Goal: Obtain resource: Obtain resource

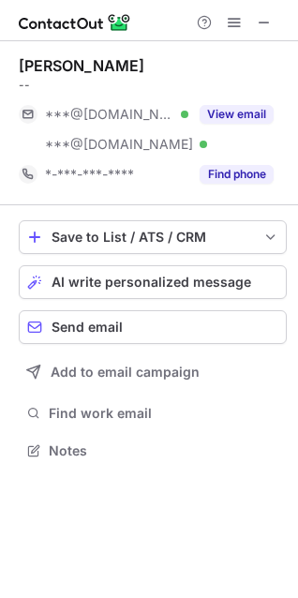
scroll to position [437, 298]
click at [259, 25] on span at bounding box center [264, 22] width 15 height 15
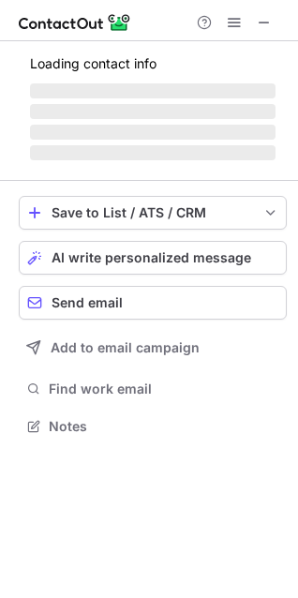
scroll to position [450, 298]
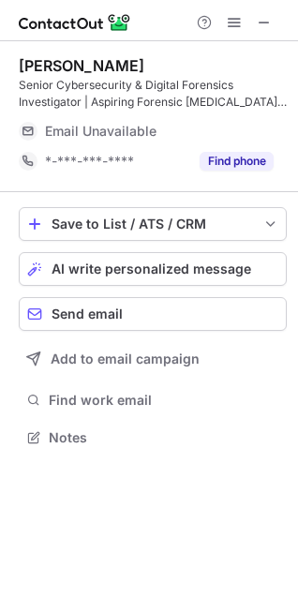
scroll to position [424, 298]
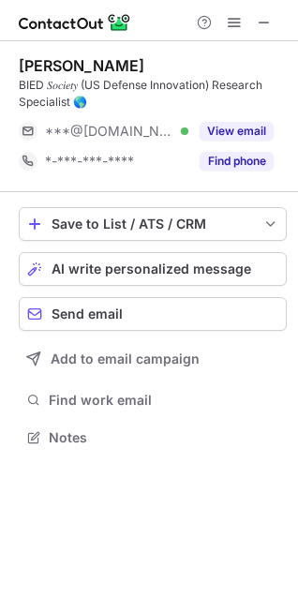
scroll to position [424, 298]
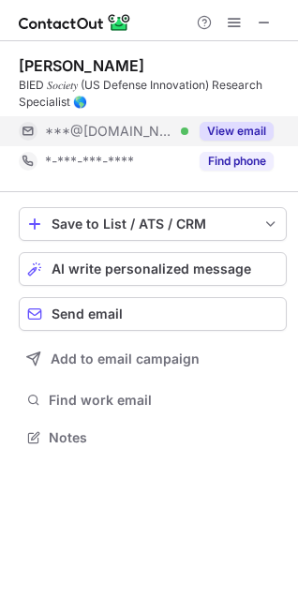
click at [232, 130] on button "View email" at bounding box center [236, 131] width 74 height 19
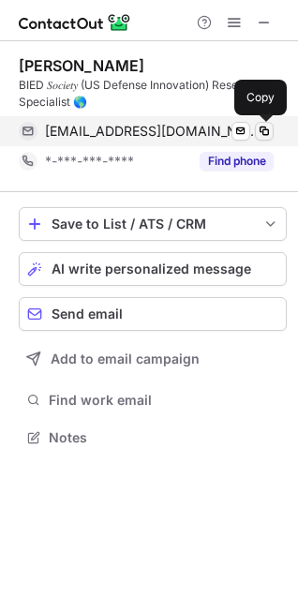
click at [266, 129] on span at bounding box center [264, 131] width 15 height 15
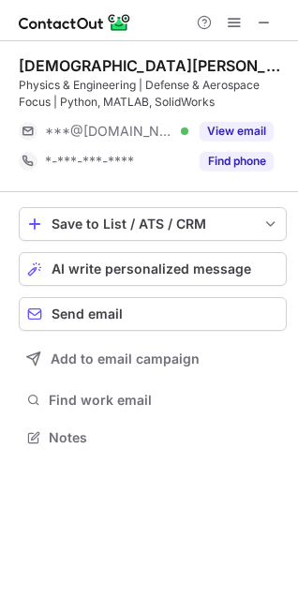
scroll to position [424, 298]
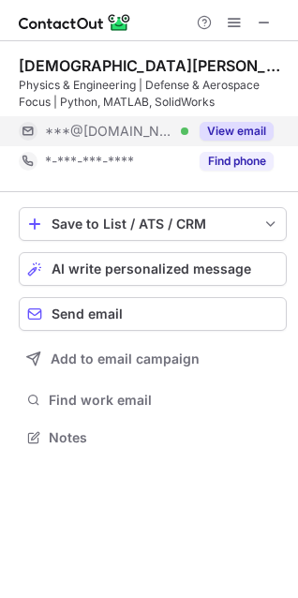
click at [237, 131] on button "View email" at bounding box center [236, 131] width 74 height 19
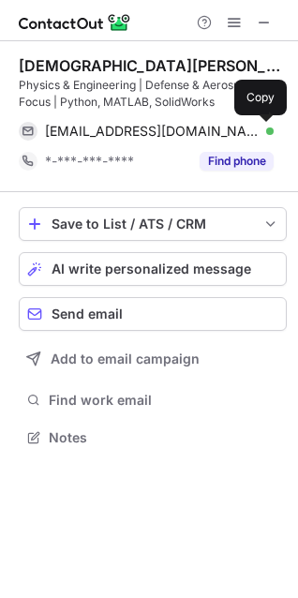
click at [263, 133] on span at bounding box center [264, 131] width 15 height 15
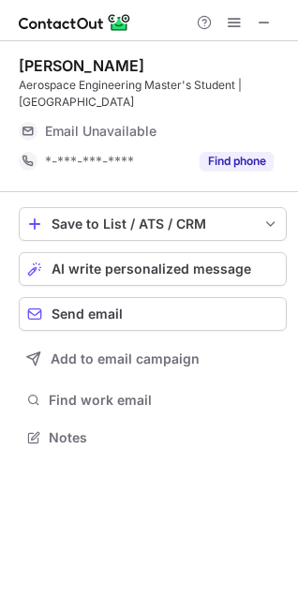
scroll to position [424, 298]
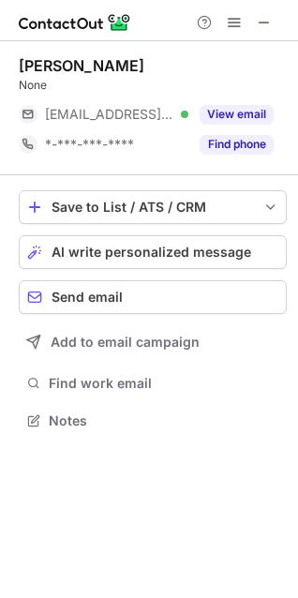
scroll to position [407, 298]
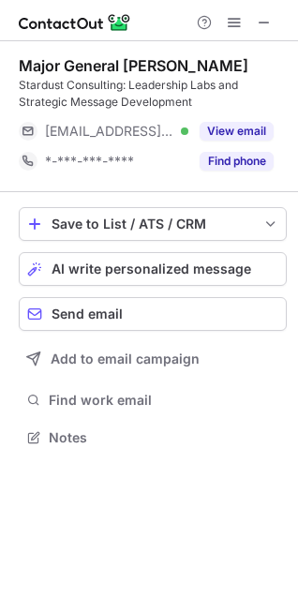
scroll to position [424, 298]
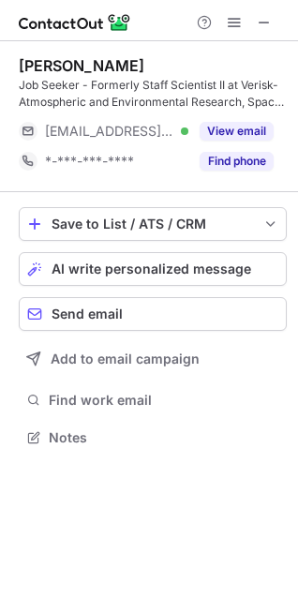
scroll to position [424, 298]
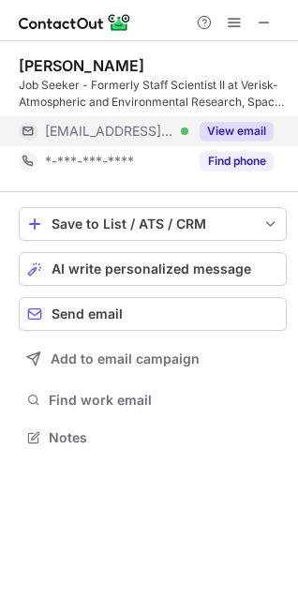
click at [237, 128] on button "View email" at bounding box center [236, 131] width 74 height 19
click at [264, 128] on div "***@aer.com" at bounding box center [159, 131] width 229 height 17
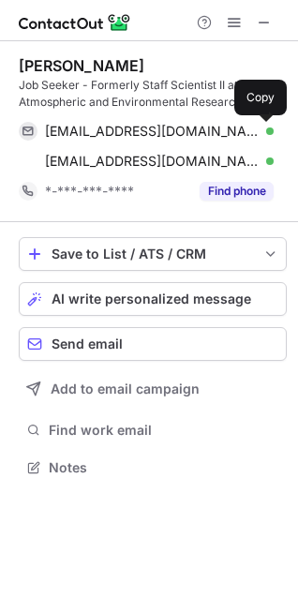
scroll to position [454, 298]
click at [264, 128] on span at bounding box center [264, 131] width 15 height 15
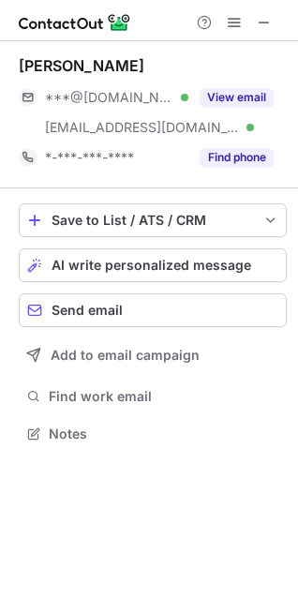
scroll to position [421, 298]
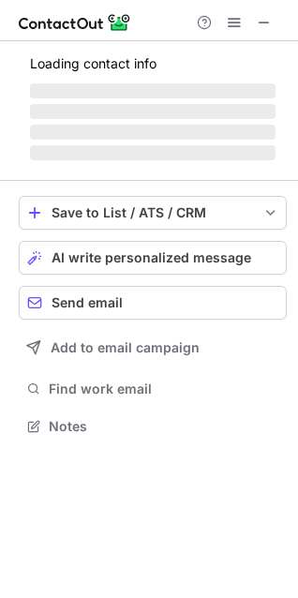
scroll to position [424, 298]
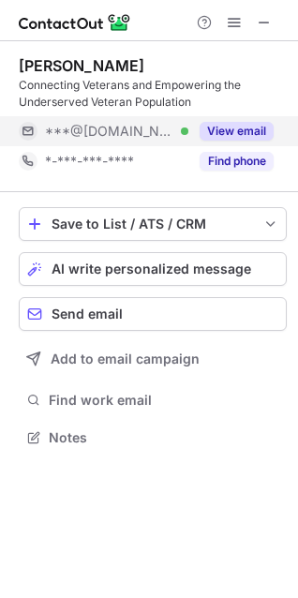
click at [236, 126] on button "View email" at bounding box center [236, 131] width 74 height 19
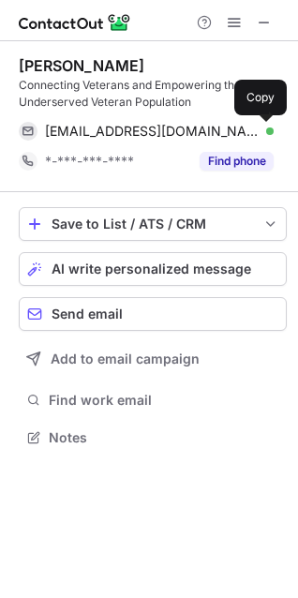
click at [263, 131] on span at bounding box center [264, 131] width 15 height 15
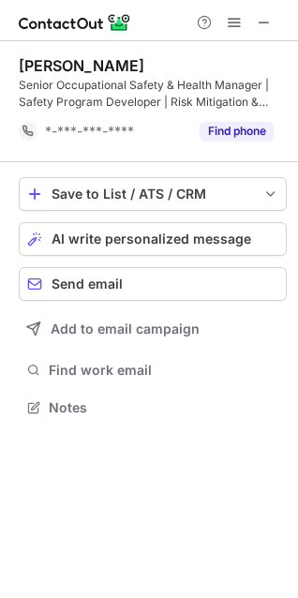
scroll to position [394, 298]
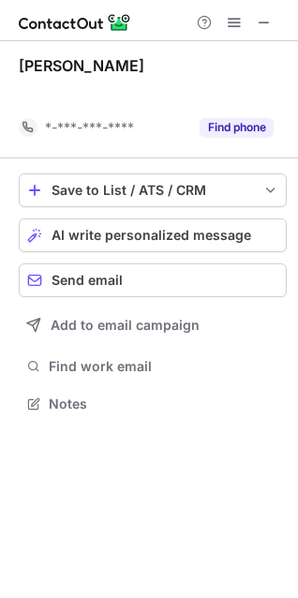
scroll to position [361, 298]
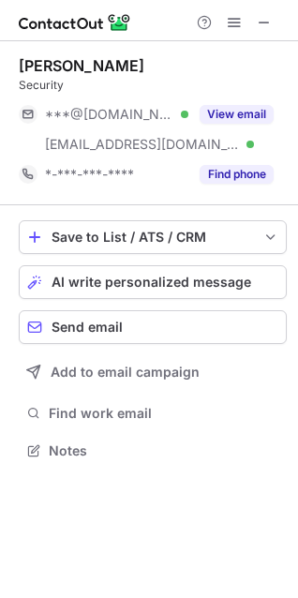
scroll to position [437, 298]
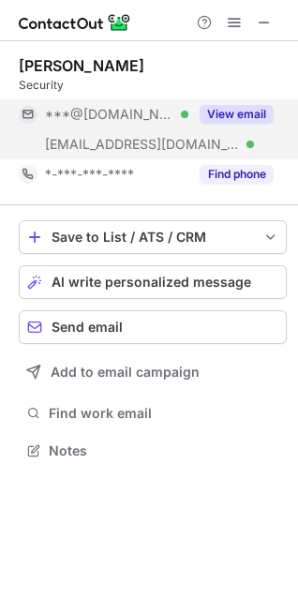
click at [260, 109] on button "View email" at bounding box center [236, 114] width 74 height 19
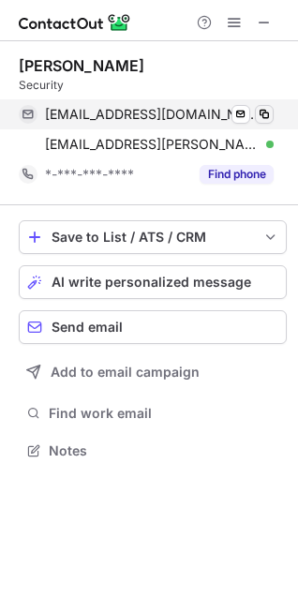
click at [264, 113] on span at bounding box center [264, 114] width 15 height 15
click at [264, 102] on div "clayinglendale@gmail.com Verified Send email Copied!" at bounding box center [146, 114] width 255 height 30
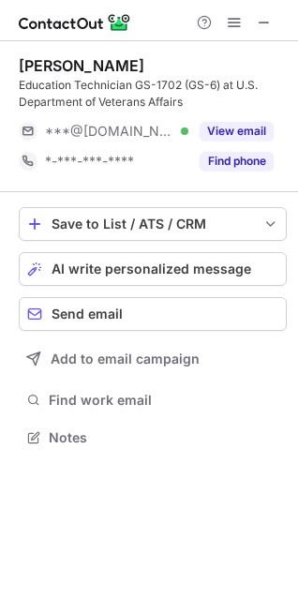
scroll to position [424, 298]
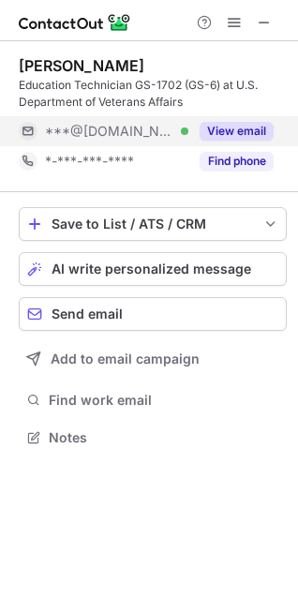
click at [254, 126] on button "View email" at bounding box center [236, 131] width 74 height 19
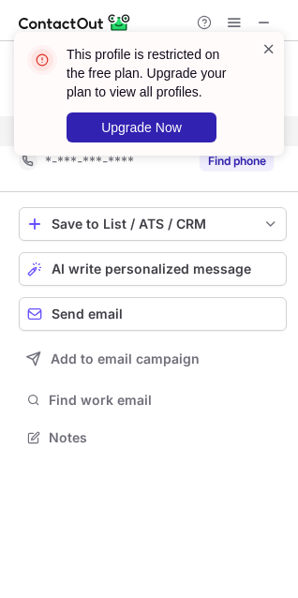
click at [265, 48] on span at bounding box center [268, 48] width 15 height 19
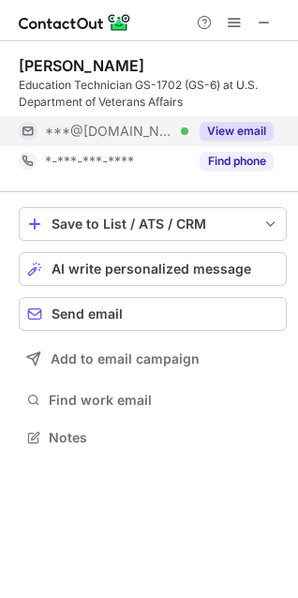
click at [242, 127] on button "View email" at bounding box center [236, 131] width 74 height 19
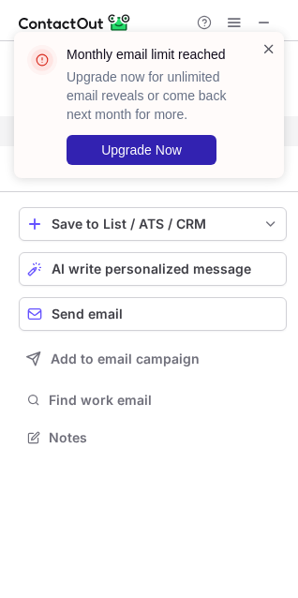
click at [269, 49] on span at bounding box center [268, 48] width 15 height 19
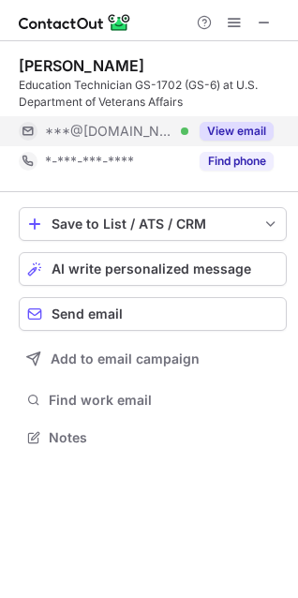
click at [243, 130] on button "View email" at bounding box center [236, 131] width 74 height 19
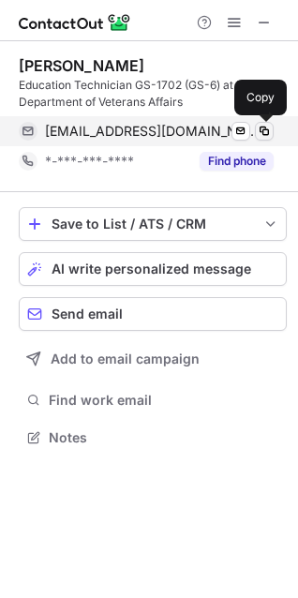
click at [259, 128] on span at bounding box center [264, 131] width 15 height 15
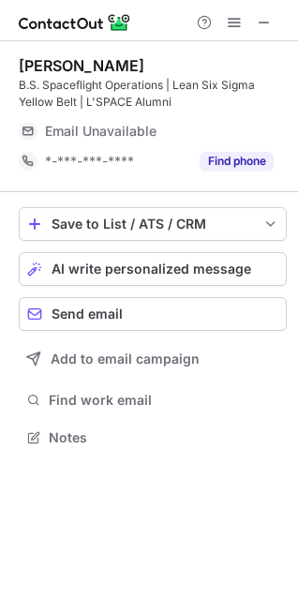
scroll to position [424, 298]
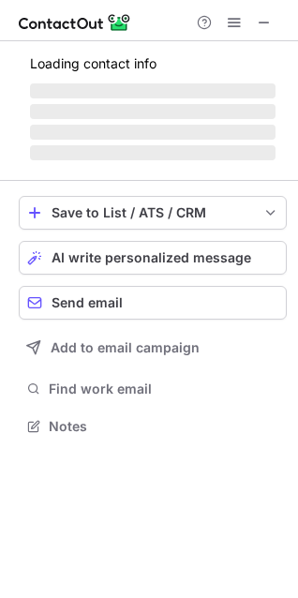
scroll to position [454, 298]
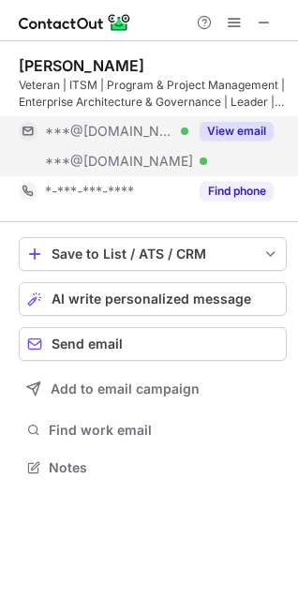
click at [238, 130] on button "View email" at bounding box center [236, 131] width 74 height 19
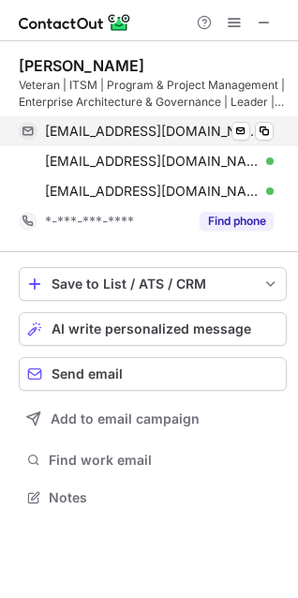
scroll to position [484, 298]
click at [258, 138] on span at bounding box center [264, 131] width 15 height 15
click at [263, 133] on span at bounding box center [264, 131] width 15 height 15
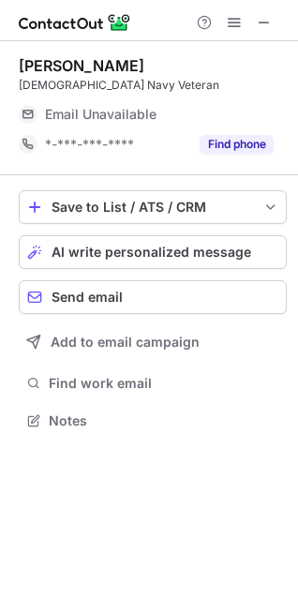
scroll to position [407, 298]
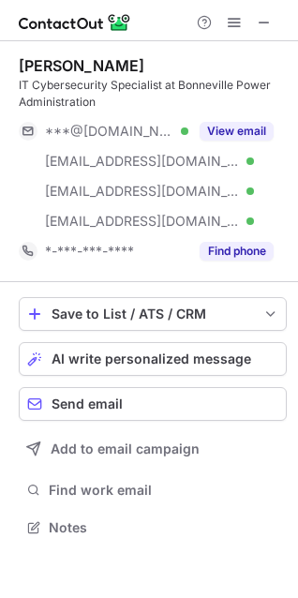
scroll to position [514, 298]
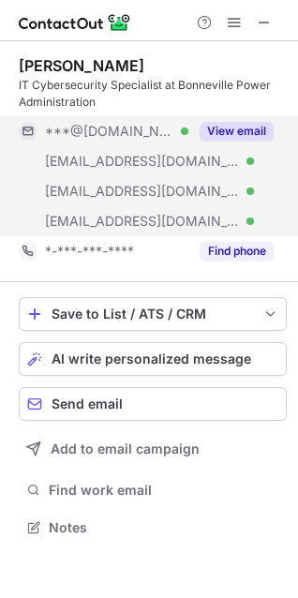
click at [248, 134] on button "View email" at bounding box center [236, 131] width 74 height 19
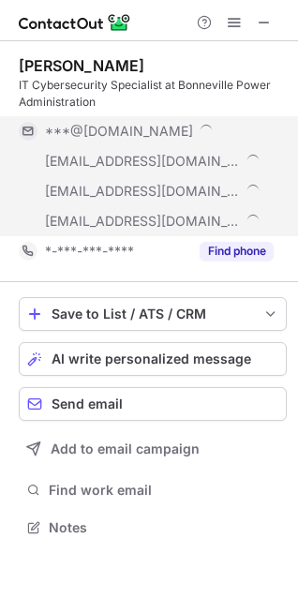
scroll to position [544, 298]
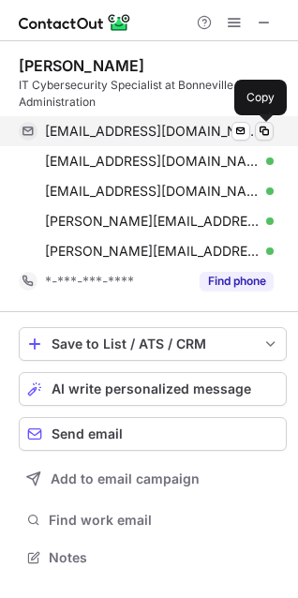
click at [268, 124] on span at bounding box center [264, 131] width 15 height 15
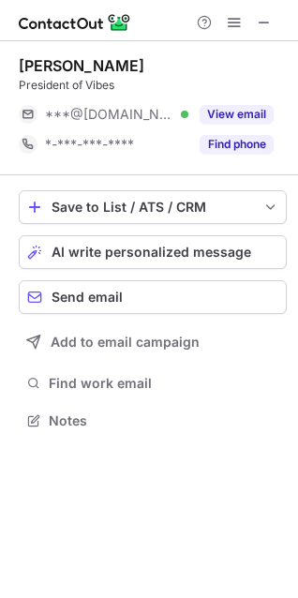
scroll to position [407, 298]
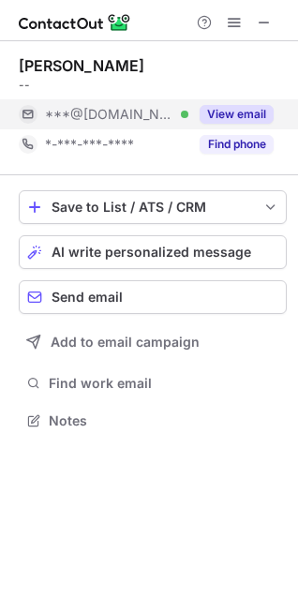
click at [254, 117] on button "View email" at bounding box center [236, 114] width 74 height 19
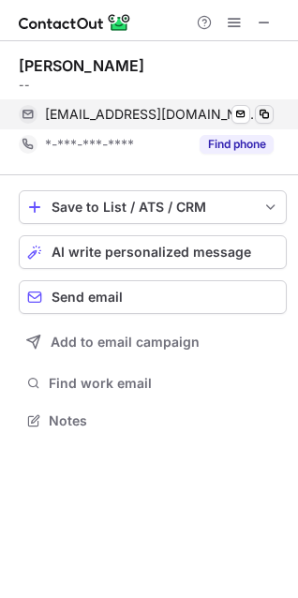
click at [265, 114] on span at bounding box center [264, 114] width 15 height 15
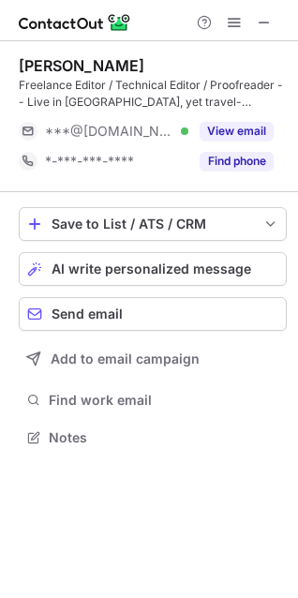
scroll to position [424, 298]
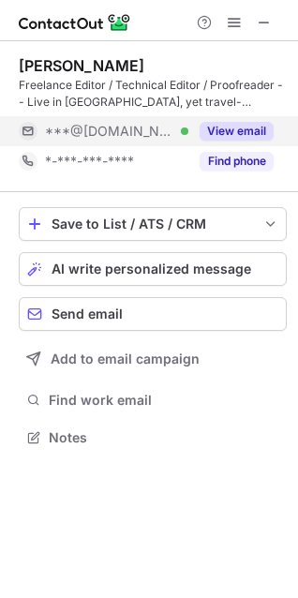
click at [241, 131] on button "View email" at bounding box center [236, 131] width 74 height 19
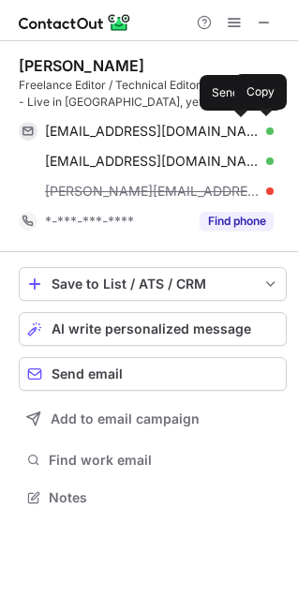
scroll to position [484, 298]
click at [269, 135] on span at bounding box center [264, 131] width 15 height 15
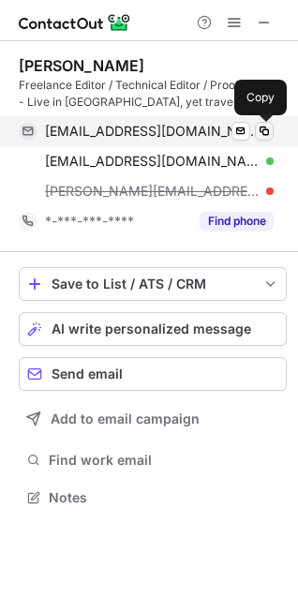
click at [264, 127] on span at bounding box center [264, 131] width 15 height 15
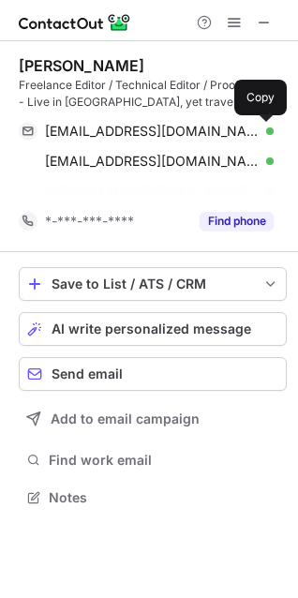
scroll to position [454, 298]
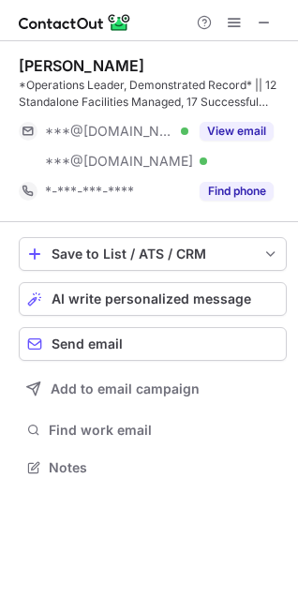
scroll to position [454, 298]
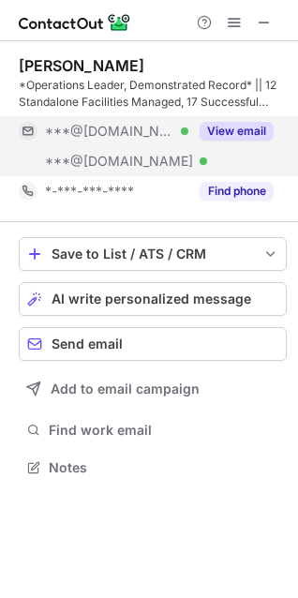
click at [238, 135] on button "View email" at bounding box center [236, 131] width 74 height 19
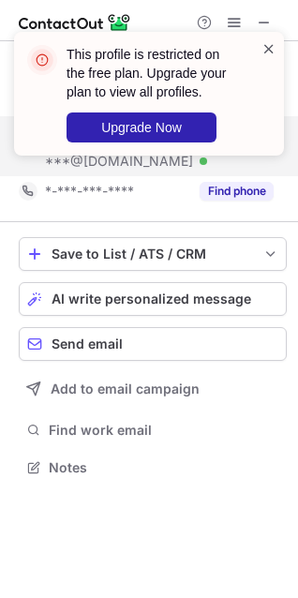
click at [270, 45] on span at bounding box center [268, 48] width 15 height 19
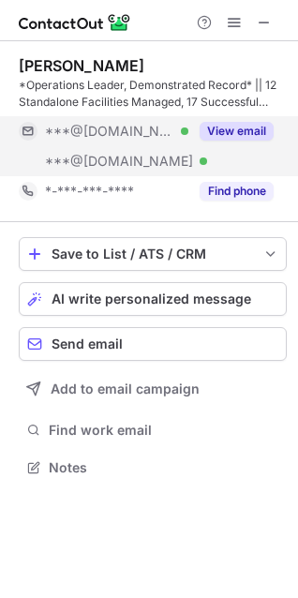
click at [235, 129] on button "View email" at bounding box center [236, 131] width 74 height 19
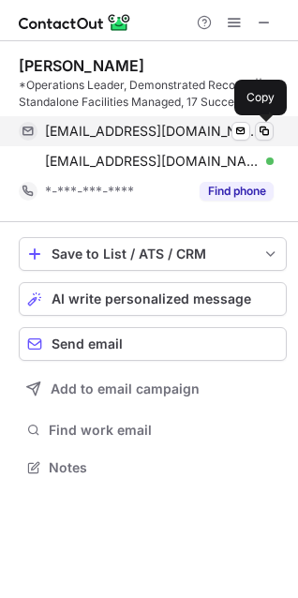
click at [265, 131] on span at bounding box center [264, 131] width 15 height 15
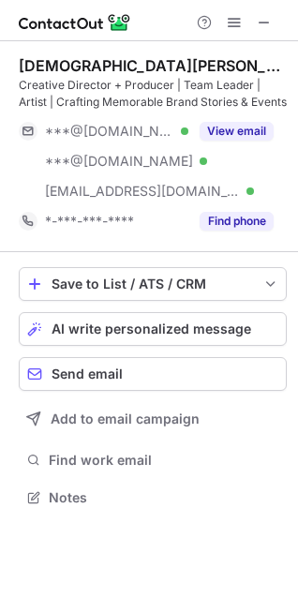
scroll to position [484, 298]
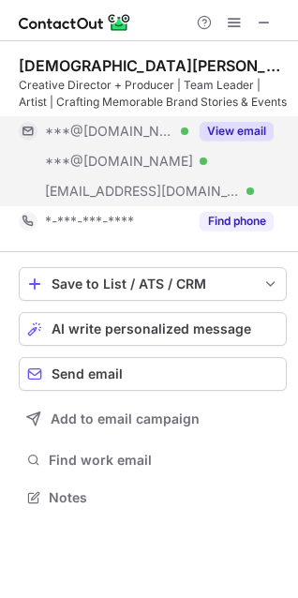
click at [253, 129] on button "View email" at bounding box center [236, 131] width 74 height 19
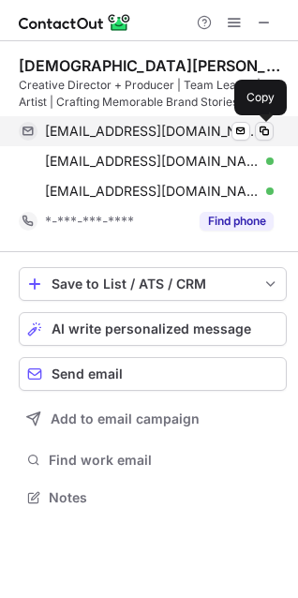
click at [264, 131] on span at bounding box center [264, 131] width 15 height 15
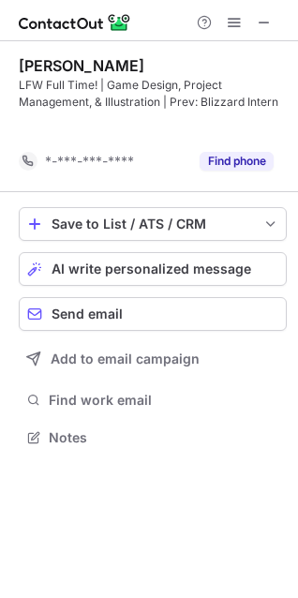
scroll to position [394, 298]
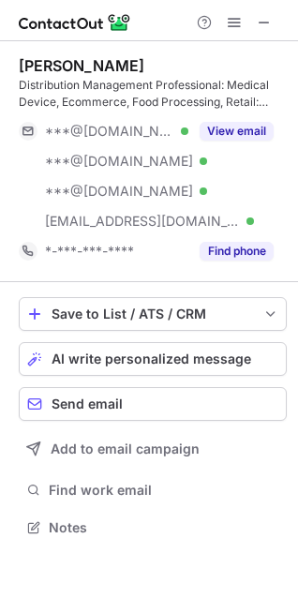
scroll to position [514, 298]
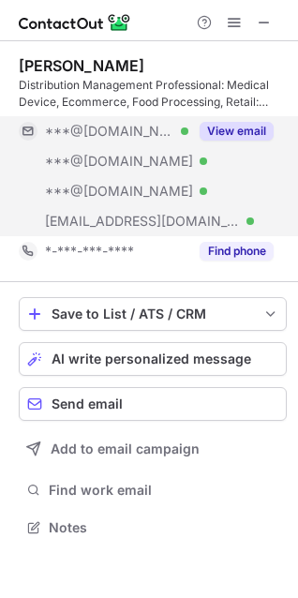
click at [248, 135] on button "View email" at bounding box center [236, 131] width 74 height 19
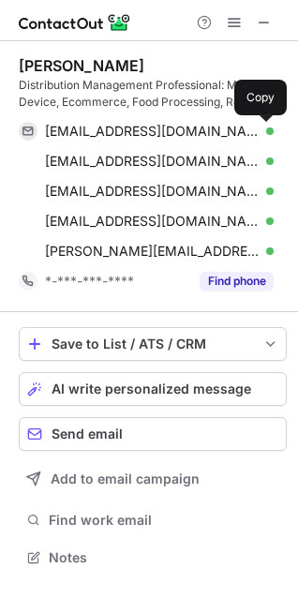
scroll to position [544, 298]
click at [264, 135] on span at bounding box center [264, 131] width 15 height 15
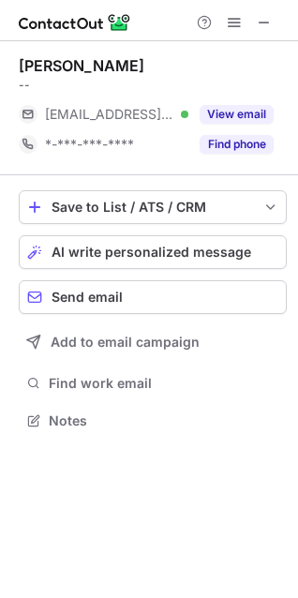
scroll to position [407, 298]
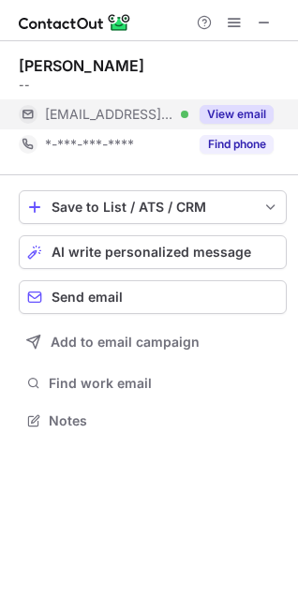
click at [223, 110] on button "View email" at bounding box center [236, 114] width 74 height 19
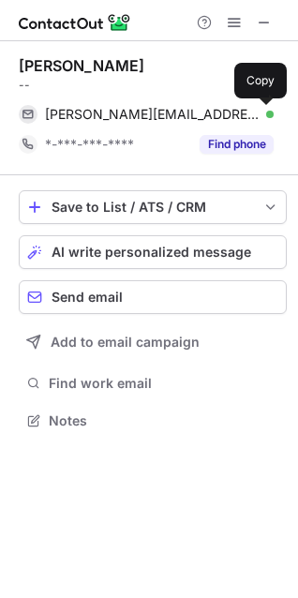
click at [264, 111] on span at bounding box center [264, 114] width 15 height 15
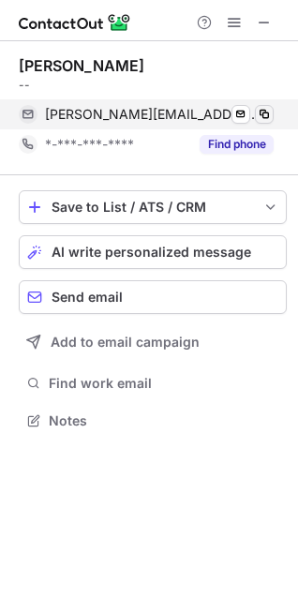
click at [265, 111] on span at bounding box center [264, 114] width 15 height 15
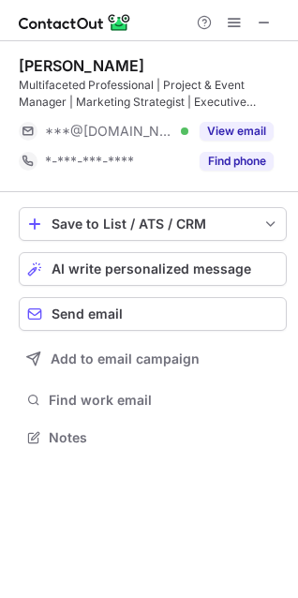
scroll to position [424, 298]
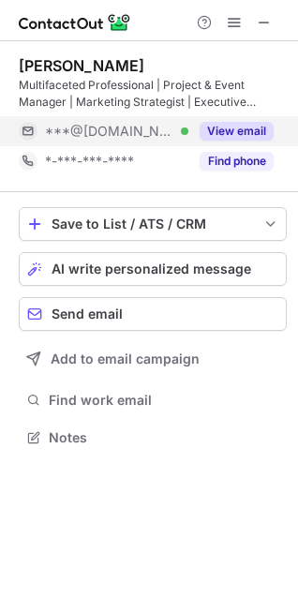
click at [229, 129] on button "View email" at bounding box center [236, 131] width 74 height 19
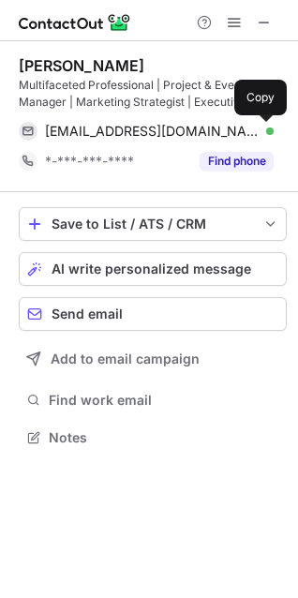
click at [261, 136] on span at bounding box center [264, 131] width 15 height 15
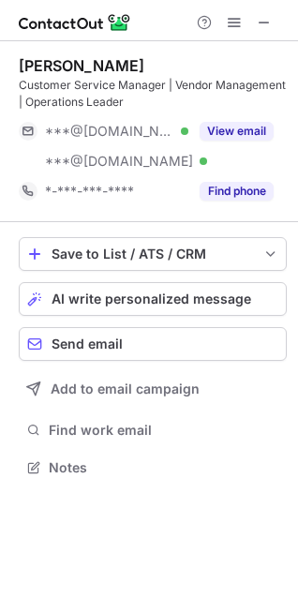
scroll to position [454, 298]
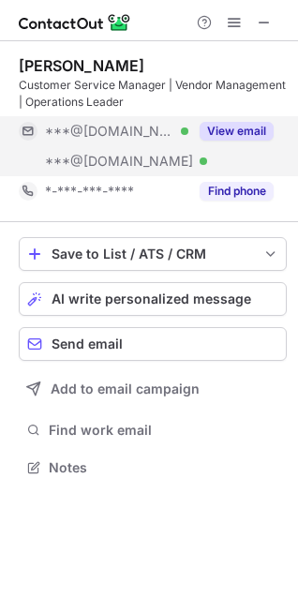
click at [230, 130] on button "View email" at bounding box center [236, 131] width 74 height 19
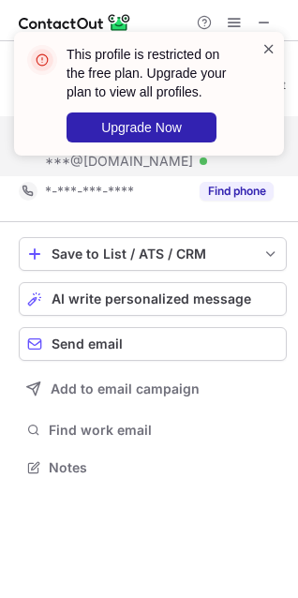
click at [264, 46] on span at bounding box center [268, 48] width 15 height 19
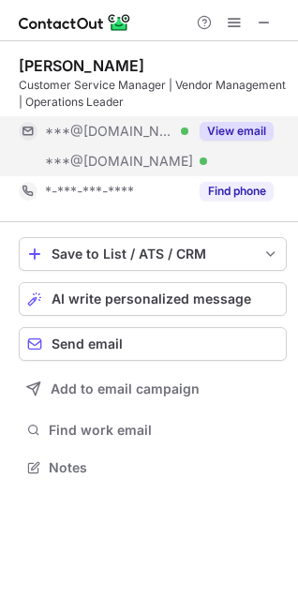
click at [241, 126] on button "View email" at bounding box center [236, 131] width 74 height 19
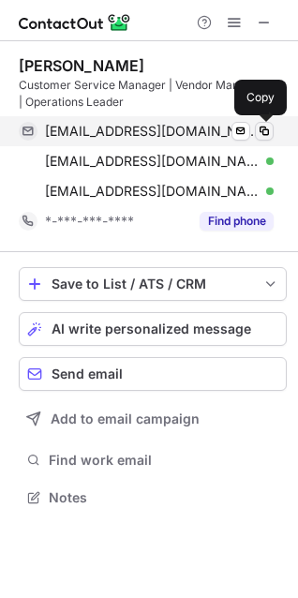
click at [265, 134] on span at bounding box center [264, 131] width 15 height 15
click at [262, 132] on span at bounding box center [264, 131] width 15 height 15
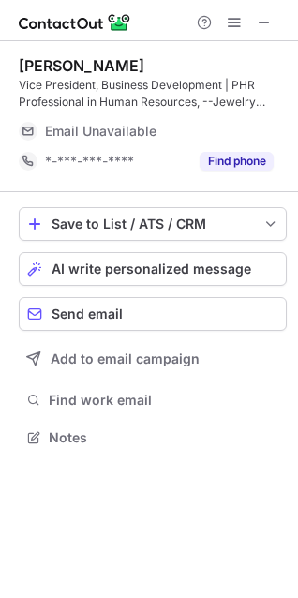
scroll to position [424, 298]
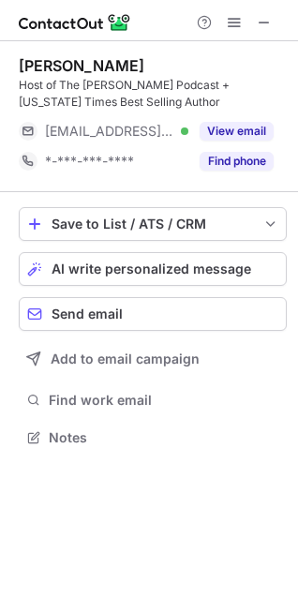
scroll to position [424, 298]
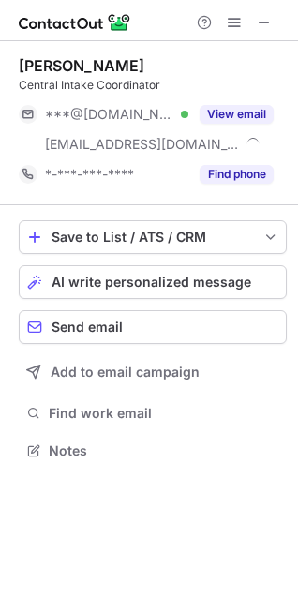
scroll to position [437, 298]
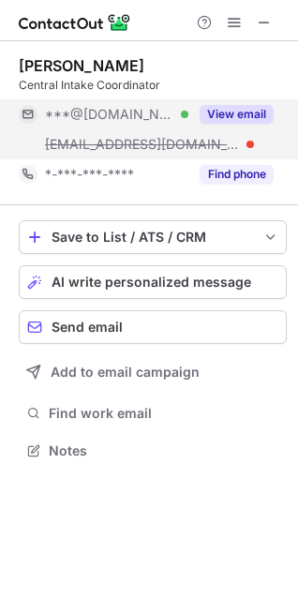
click at [255, 107] on button "View email" at bounding box center [236, 114] width 74 height 19
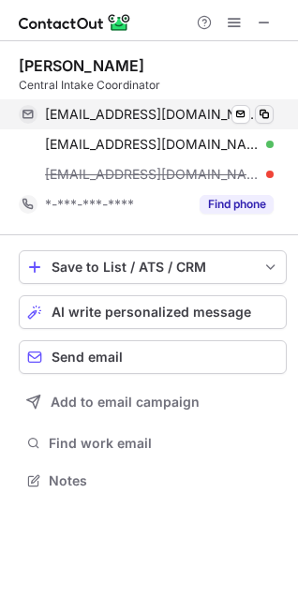
scroll to position [467, 298]
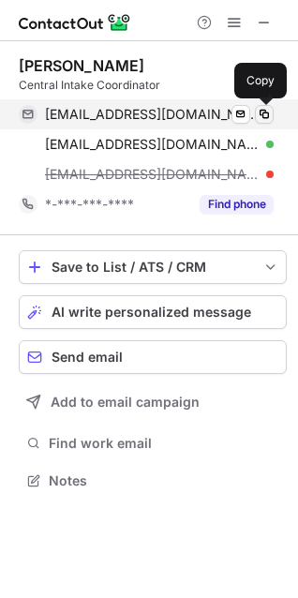
click at [266, 113] on span at bounding box center [264, 114] width 15 height 15
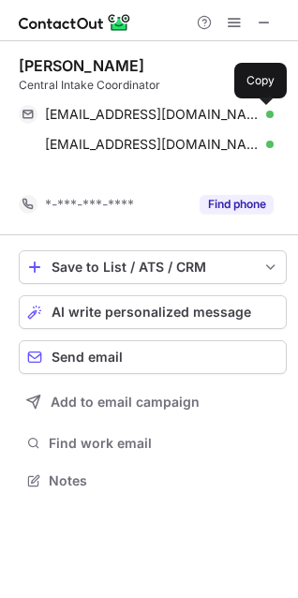
scroll to position [437, 298]
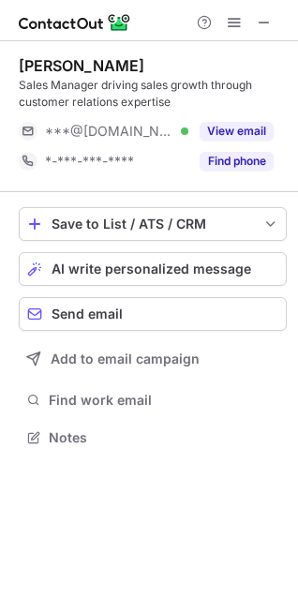
scroll to position [424, 298]
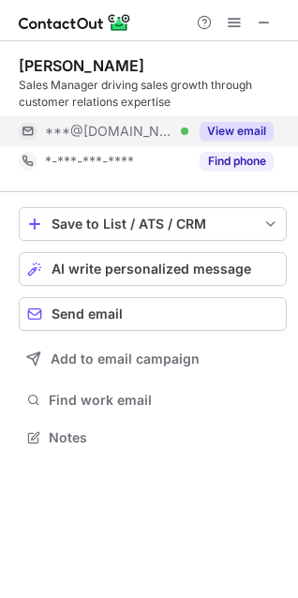
click at [229, 135] on button "View email" at bounding box center [236, 131] width 74 height 19
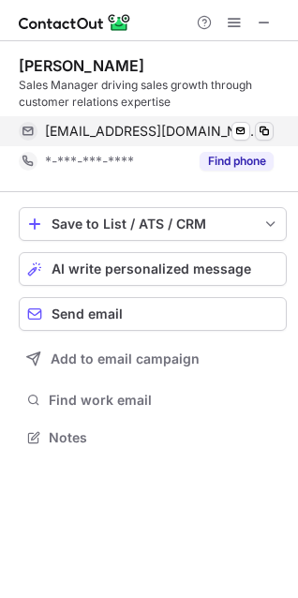
click at [263, 126] on span at bounding box center [264, 131] width 15 height 15
click at [263, 131] on span at bounding box center [264, 131] width 15 height 15
